Goal: Obtain resource: Download file/media

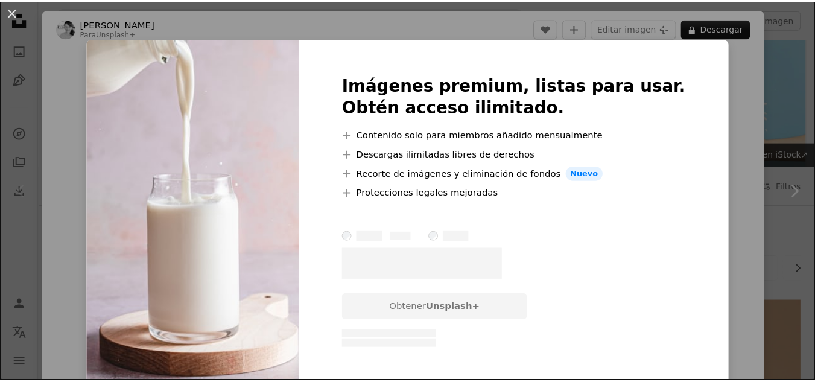
scroll to position [241, 0]
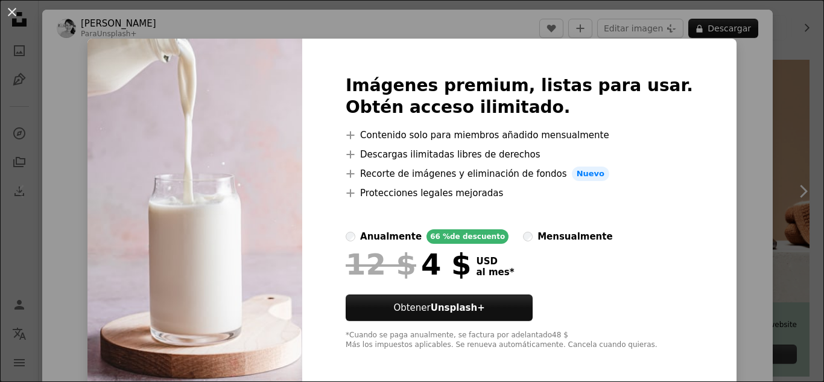
click at [758, 72] on div "An X shape Imágenes premium, listas para usar. Obtén acceso ilimitado. A plus s…" at bounding box center [412, 191] width 824 height 382
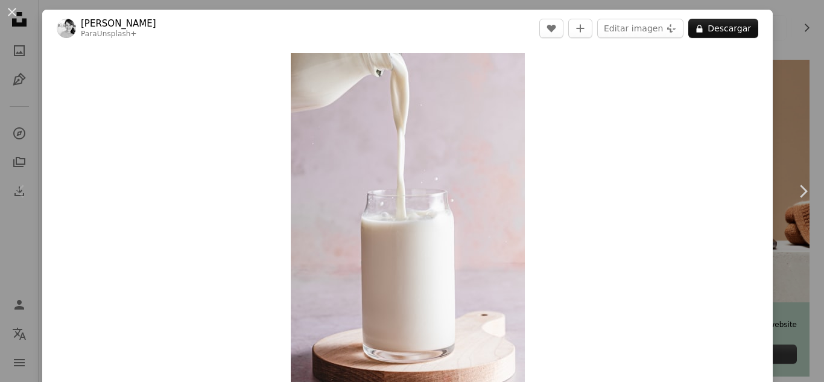
click at [789, 22] on div "An X shape Chevron left Chevron right [PERSON_NAME] Para Unsplash+ A heart A pl…" at bounding box center [412, 191] width 824 height 382
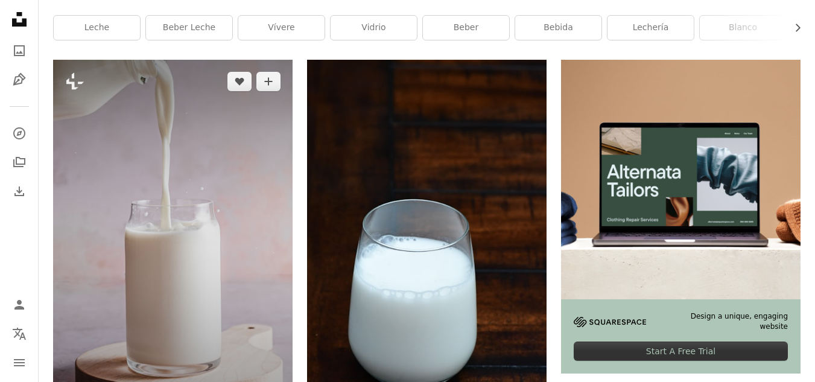
click at [249, 173] on img at bounding box center [173, 239] width 240 height 359
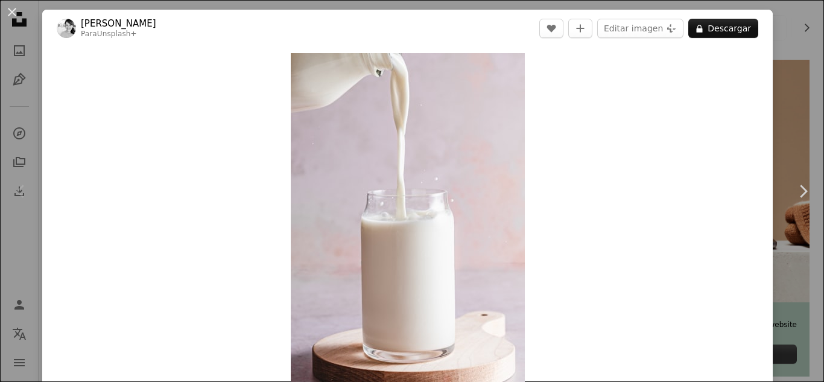
click at [774, 74] on div "An X shape Chevron left Chevron right [PERSON_NAME] Para Unsplash+ A heart A pl…" at bounding box center [412, 191] width 824 height 382
